Goal: Task Accomplishment & Management: Use online tool/utility

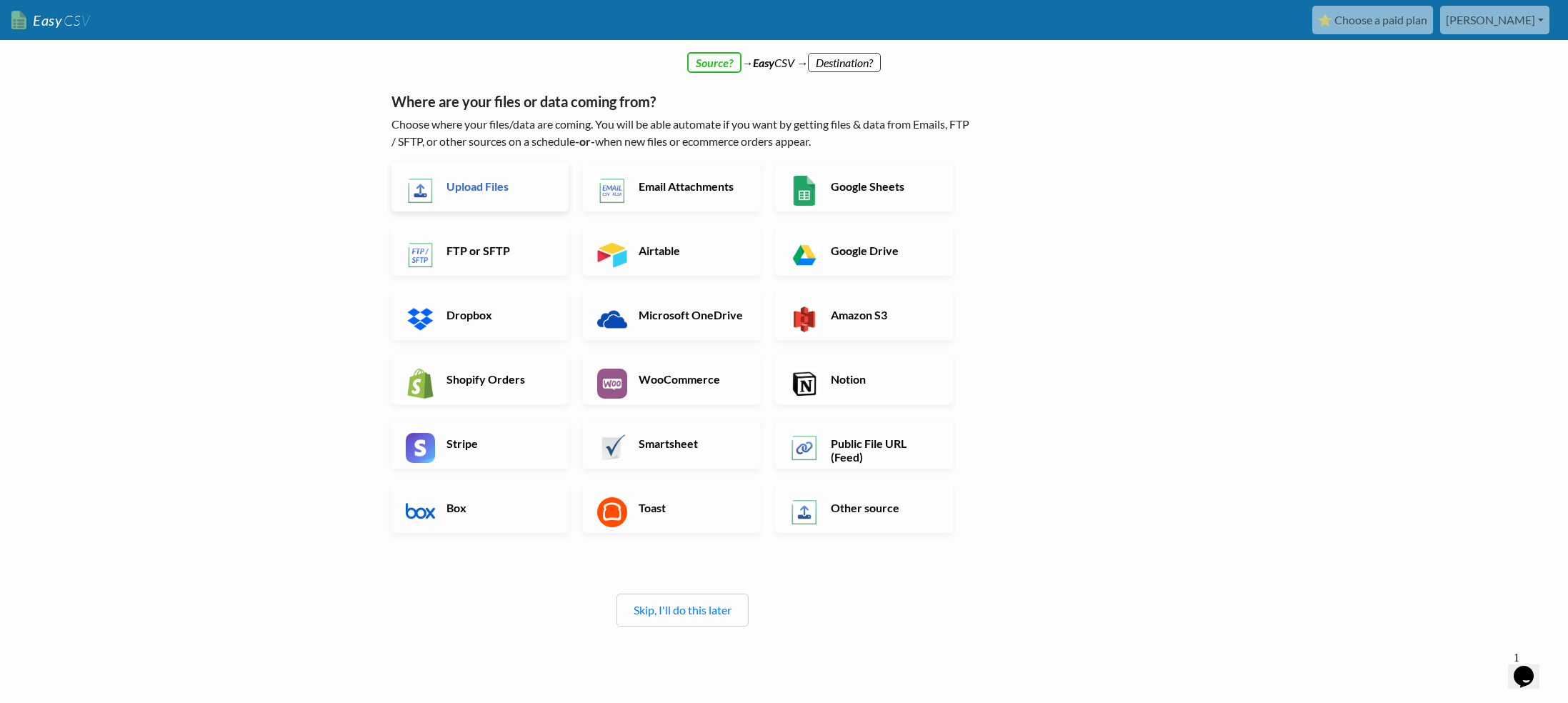
click at [485, 180] on h6 "Upload Files" at bounding box center [499, 186] width 112 height 13
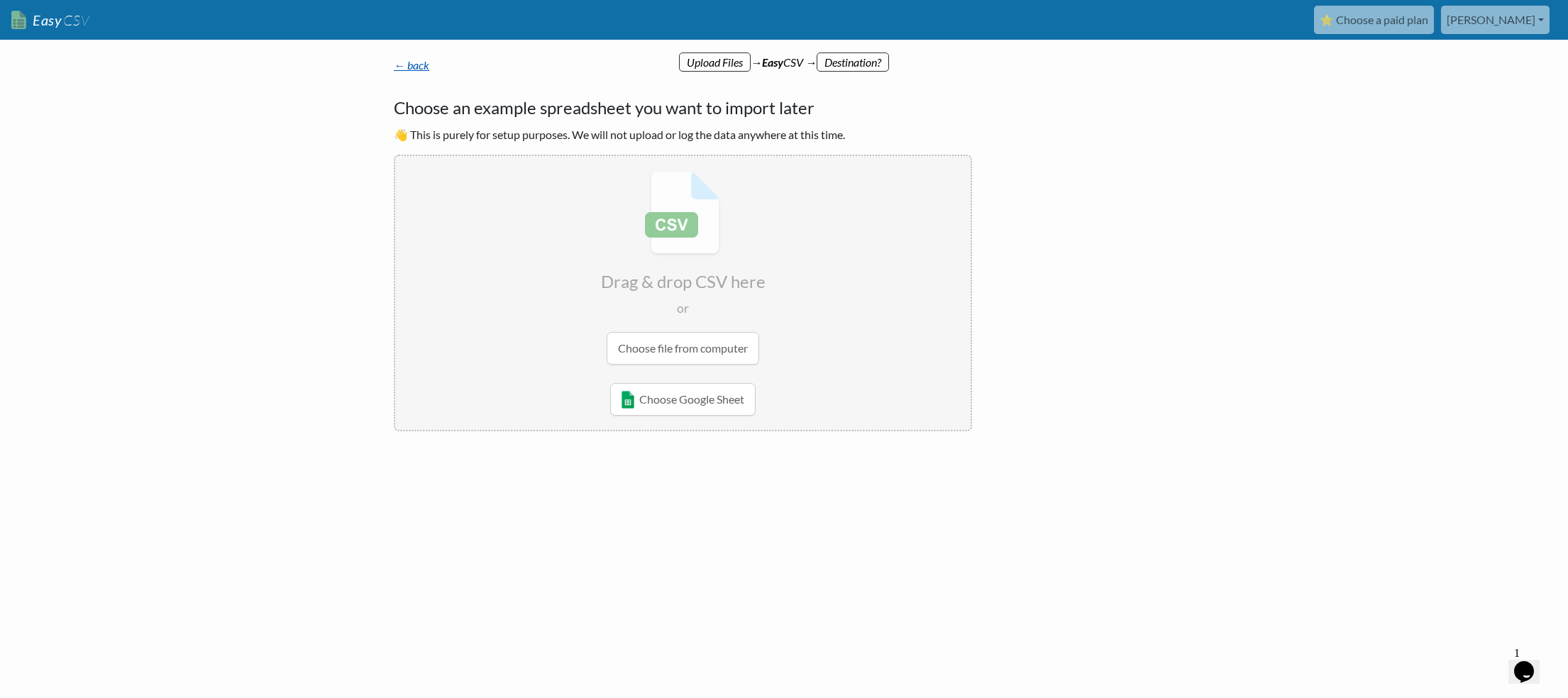
click at [415, 64] on link "← back" at bounding box center [412, 65] width 35 height 13
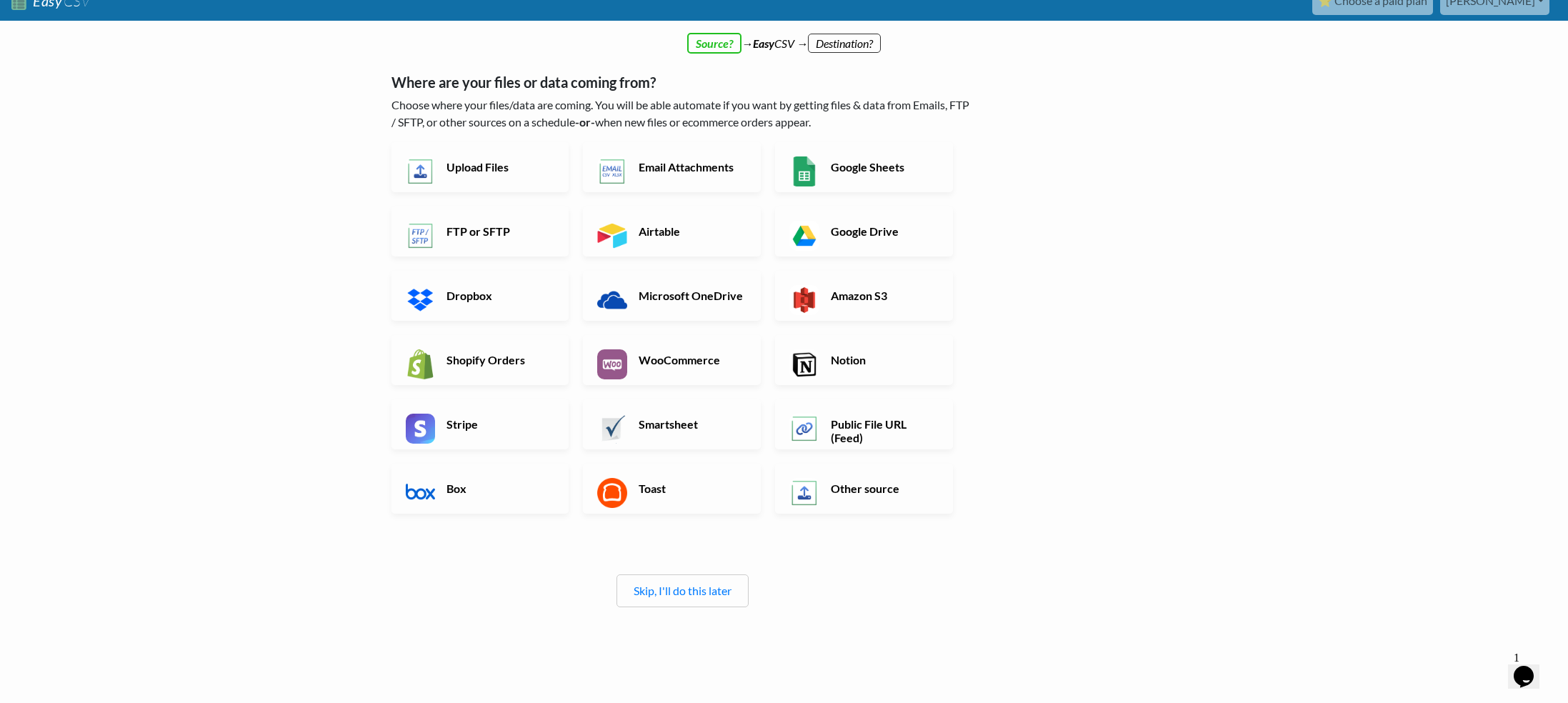
scroll to position [27, 0]
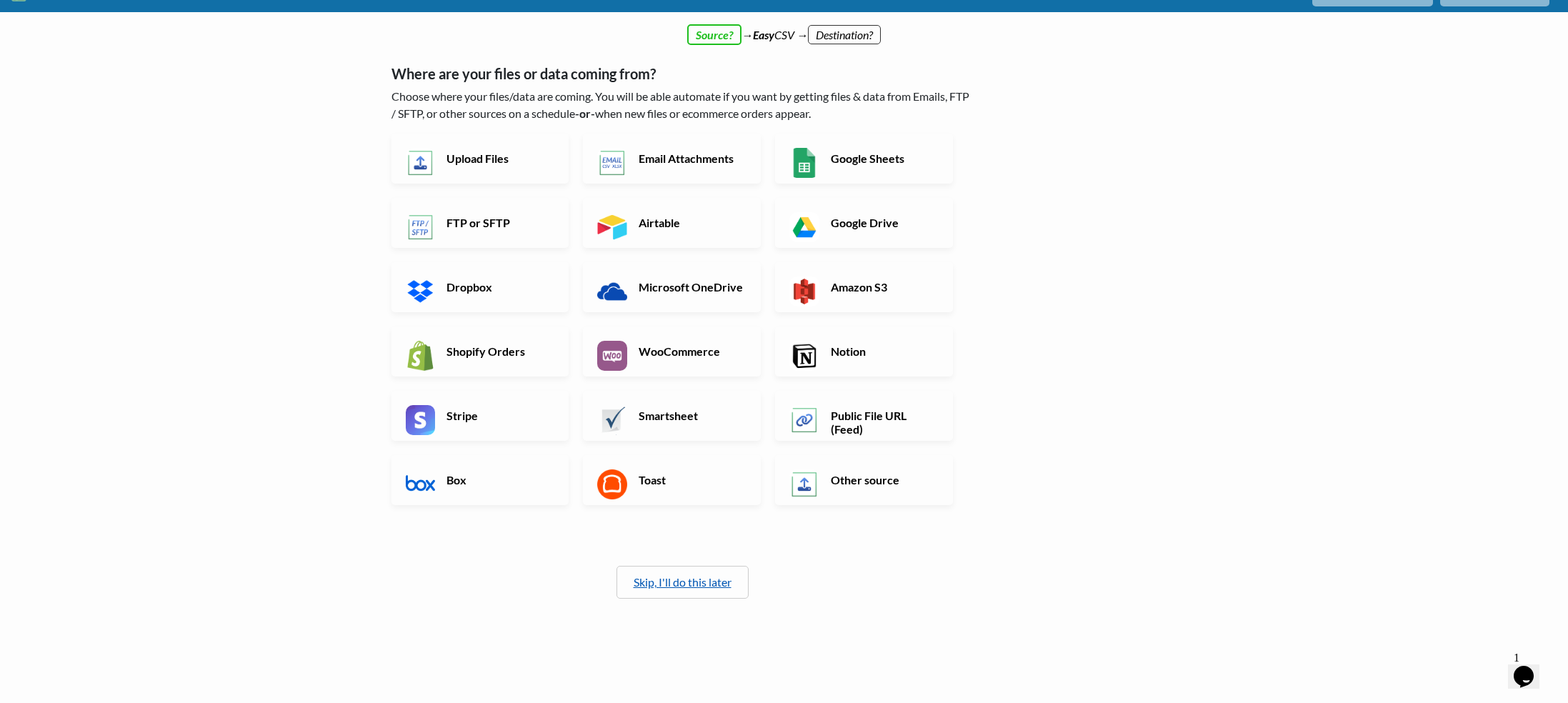
click at [699, 581] on link "Skip, I'll do this later" at bounding box center [683, 582] width 98 height 13
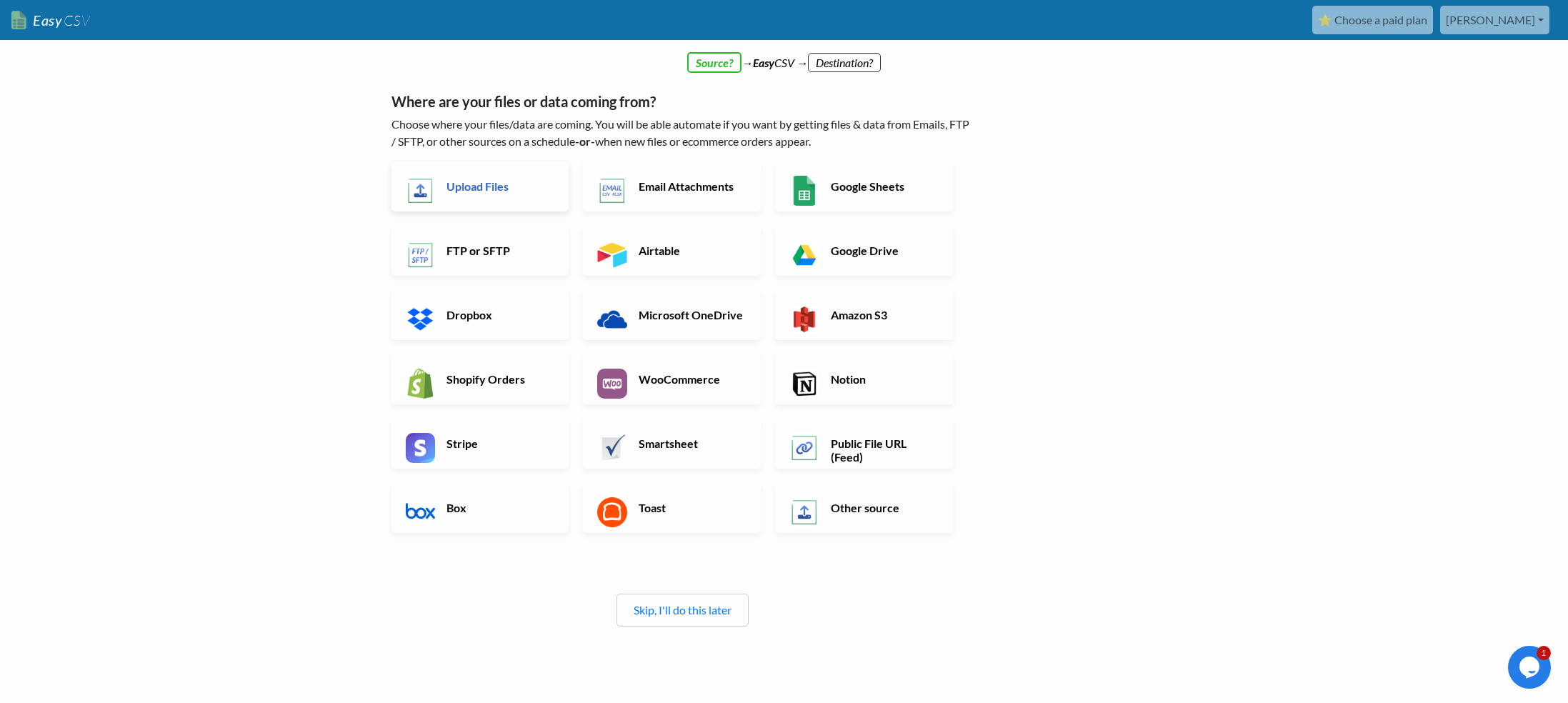
click at [492, 192] on h6 "Upload Files" at bounding box center [499, 186] width 112 height 13
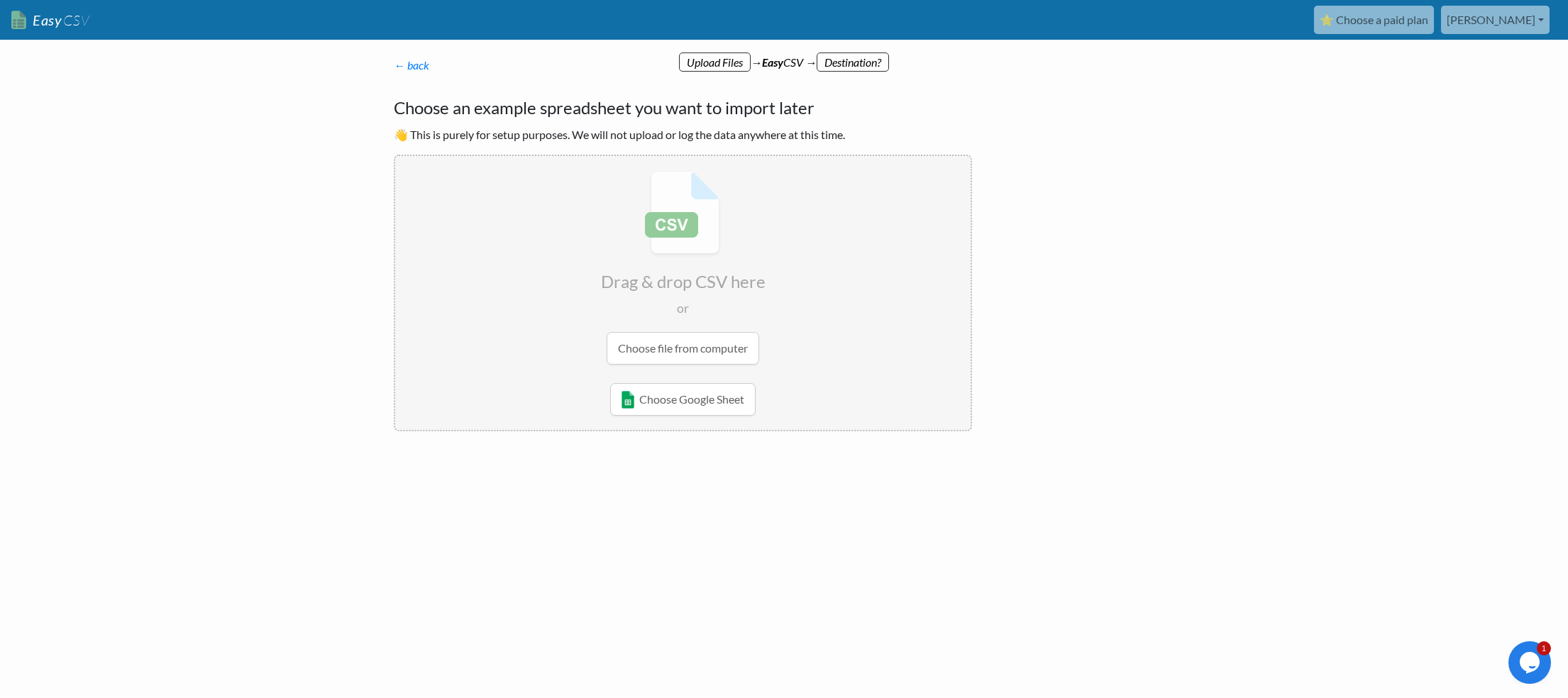
click at [694, 352] on input "file" at bounding box center [683, 268] width 576 height 224
type input "C:\fakepath\Bulk Import.csv"
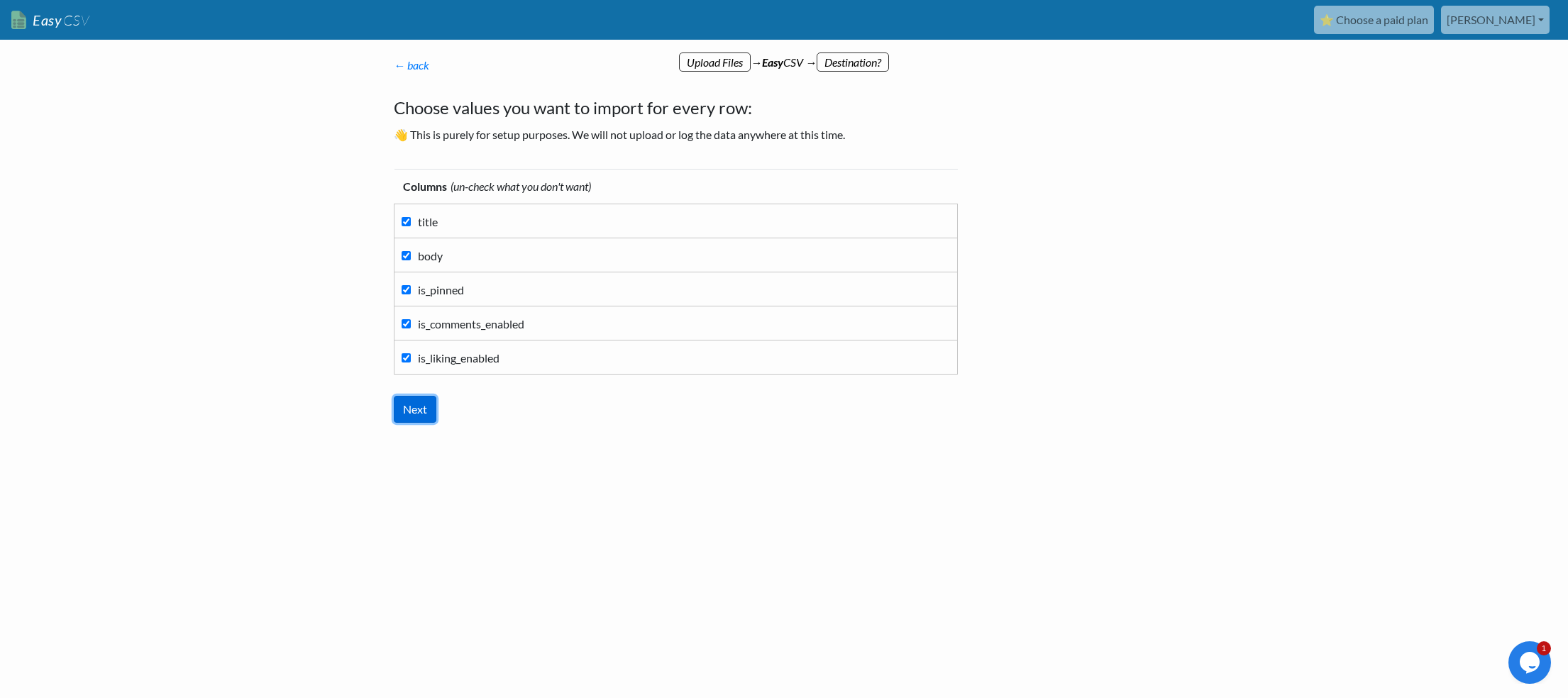
click at [418, 410] on input "Next" at bounding box center [415, 409] width 43 height 27
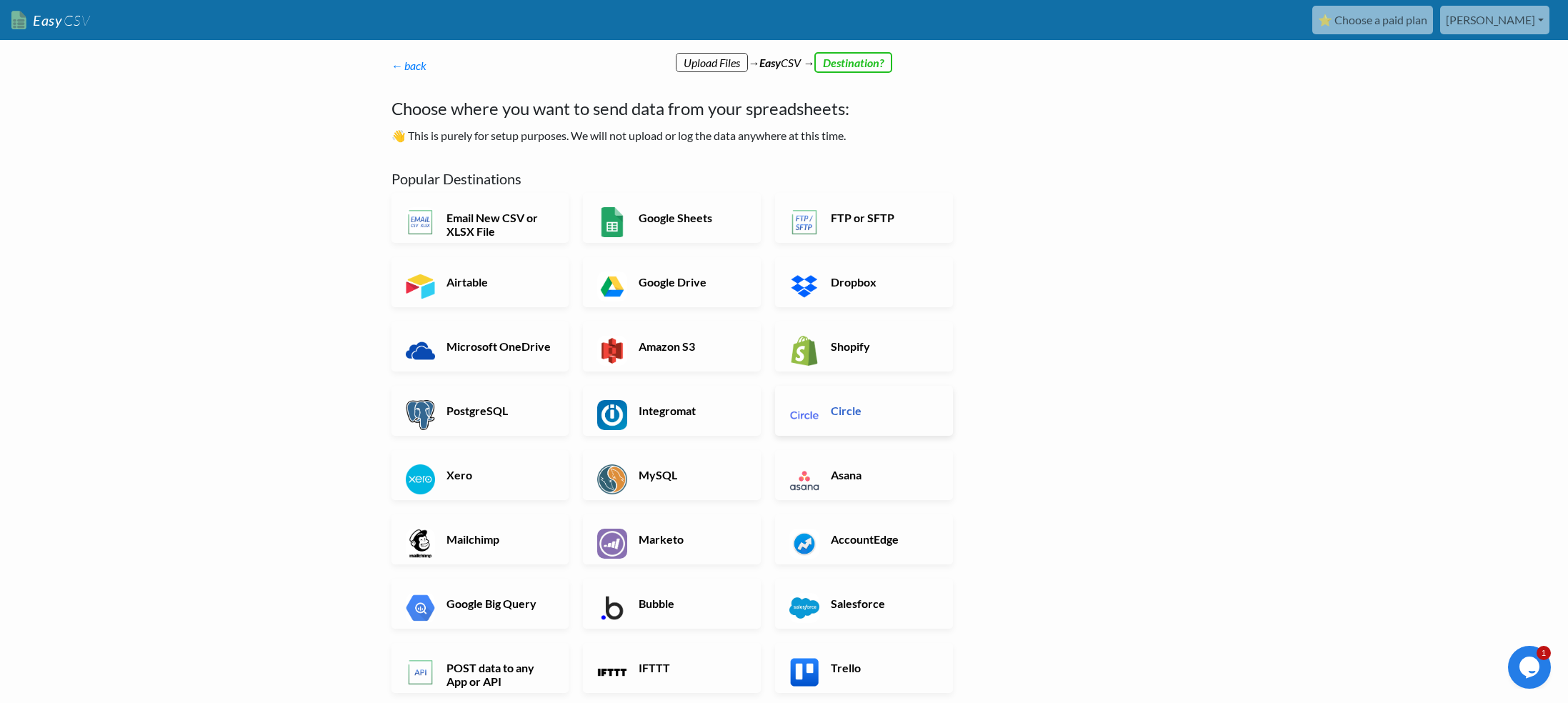
click at [895, 398] on link "Circle" at bounding box center [864, 410] width 178 height 50
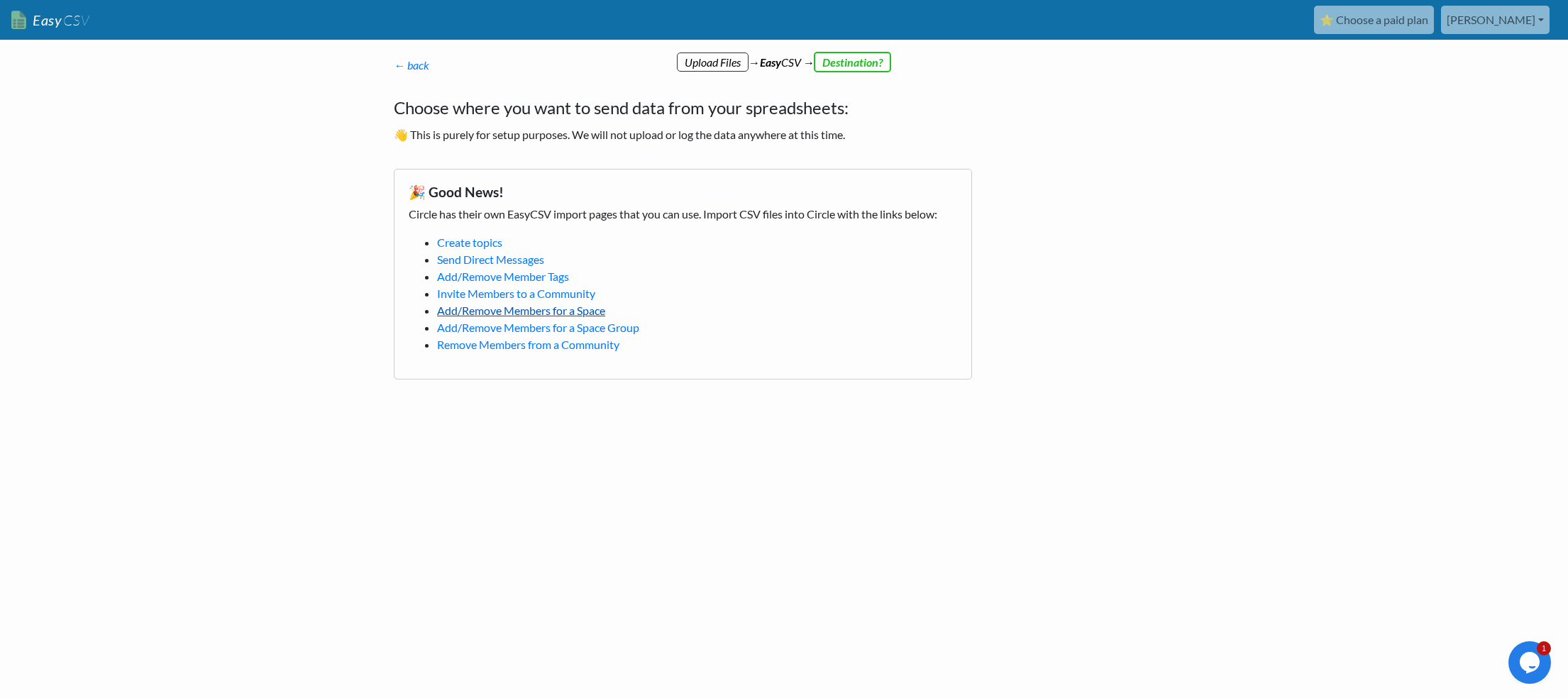
click at [508, 309] on link "Add/Remove Members for a Space" at bounding box center [521, 311] width 168 height 13
